Goal: Information Seeking & Learning: Learn about a topic

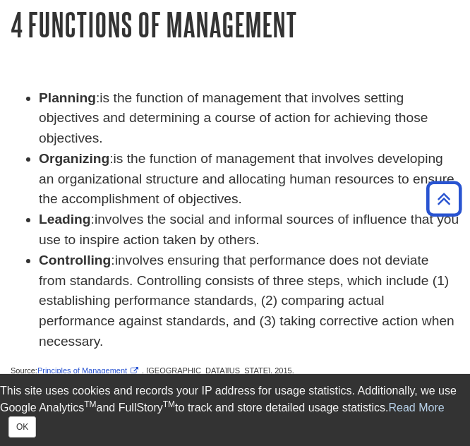
scroll to position [150, 0]
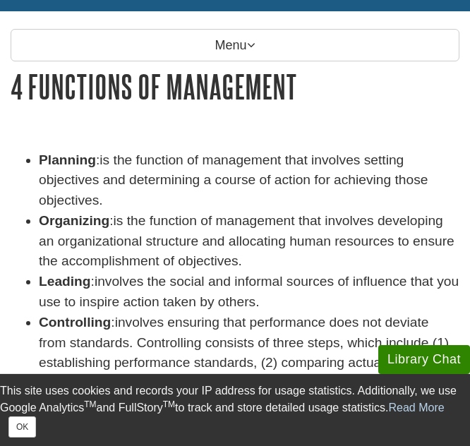
click at [116, 198] on li "Planning : is the function of management that involves setting objectives and d…" at bounding box center [249, 180] width 421 height 61
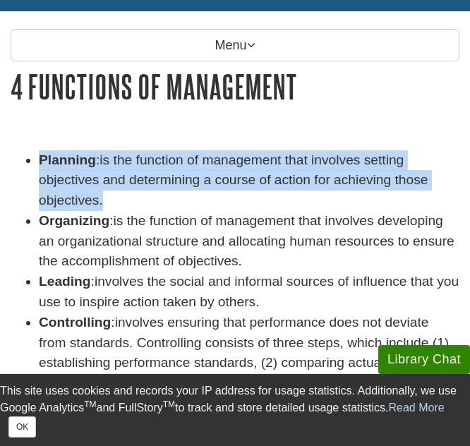
drag, startPoint x: 112, startPoint y: 197, endPoint x: 41, endPoint y: 162, distance: 78.7
click at [41, 162] on li "Planning : is the function of management that involves setting objectives and d…" at bounding box center [249, 180] width 421 height 61
copy li "Planning : is the function of management that involves setting objectives and d…"
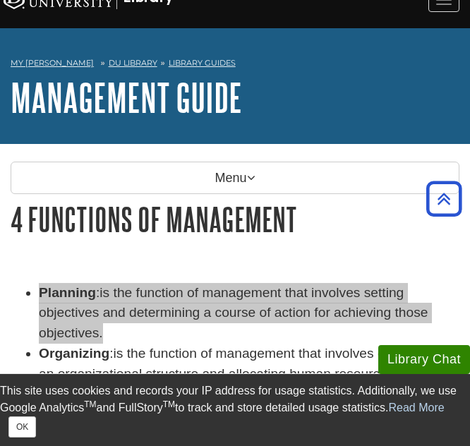
scroll to position [0, 0]
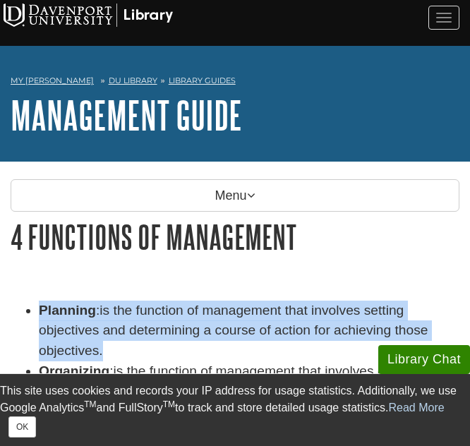
click at [149, 324] on span "is the function of management that involves setting objectives and determining …" at bounding box center [233, 331] width 389 height 56
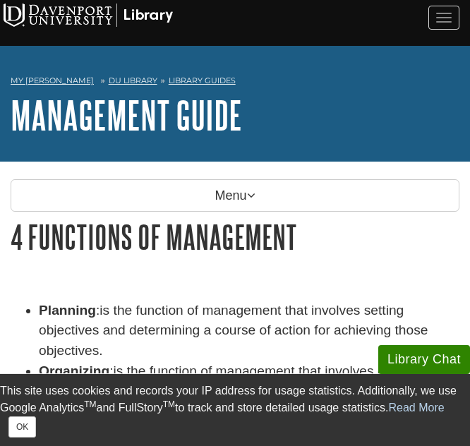
click at [149, 324] on span "is the function of management that involves setting objectives and determining …" at bounding box center [233, 331] width 389 height 56
drag, startPoint x: 139, startPoint y: 319, endPoint x: 131, endPoint y: 314, distance: 9.2
click at [138, 319] on li "Planning : is the function of management that involves setting objectives and d…" at bounding box center [249, 331] width 421 height 61
click at [119, 309] on span "is the function of management that involves setting objectives and determining …" at bounding box center [233, 331] width 389 height 56
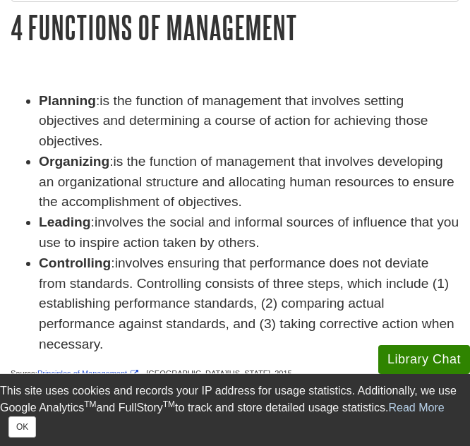
scroll to position [283, 0]
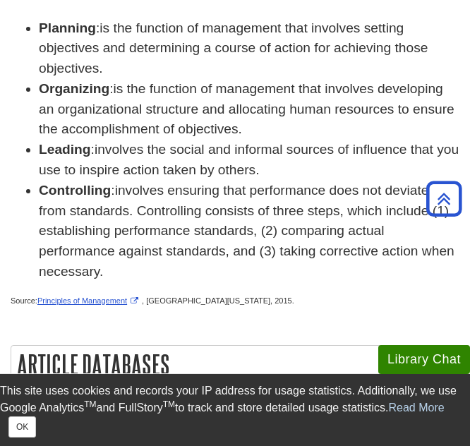
drag, startPoint x: 433, startPoint y: 0, endPoint x: 118, endPoint y: 145, distance: 346.7
click at [118, 145] on span "involves the social and informal sources of influence that you use to inspire a…" at bounding box center [249, 159] width 420 height 35
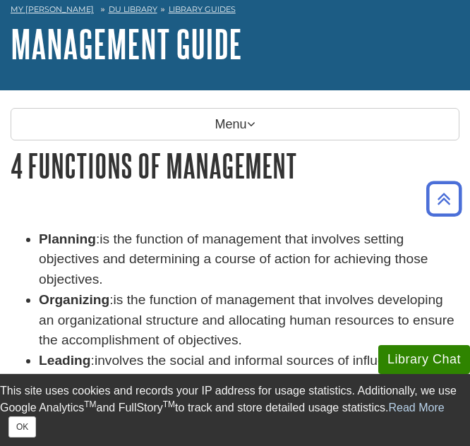
scroll to position [71, 0]
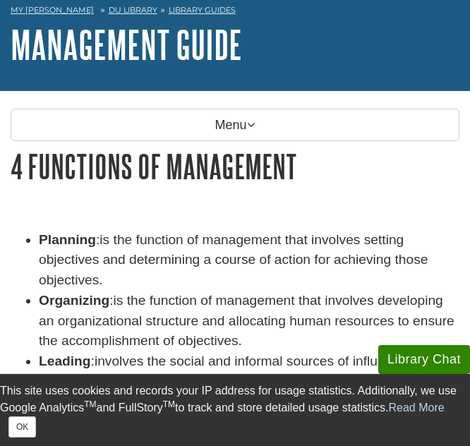
click at [210, 235] on span "is the function of management that involves setting objectives and determining …" at bounding box center [233, 260] width 389 height 56
click at [137, 271] on li "Planning : is the function of management that involves setting objectives and d…" at bounding box center [249, 260] width 421 height 61
drag, startPoint x: 133, startPoint y: 256, endPoint x: 115, endPoint y: 247, distance: 19.6
click at [115, 247] on li "Planning : is the function of management that involves setting objectives and d…" at bounding box center [249, 260] width 421 height 61
